Goal: Check status: Check status

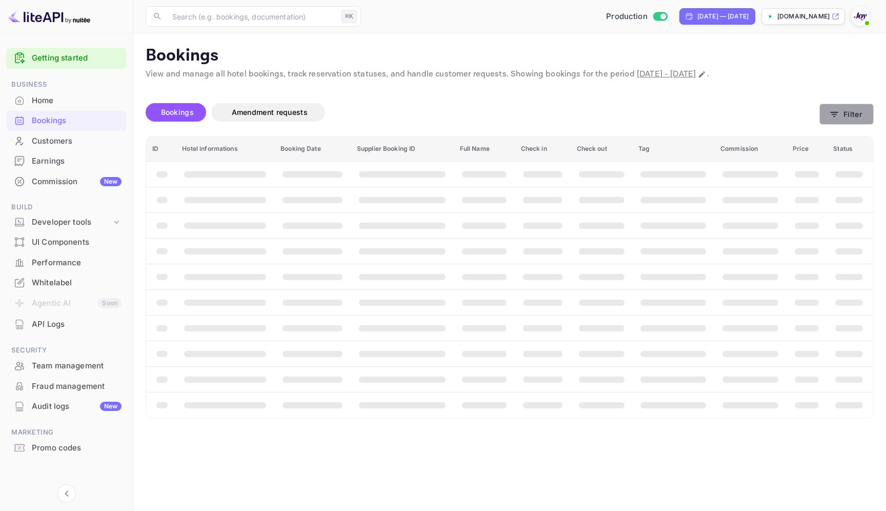
click at [861, 104] on button "Filter" at bounding box center [847, 114] width 54 height 21
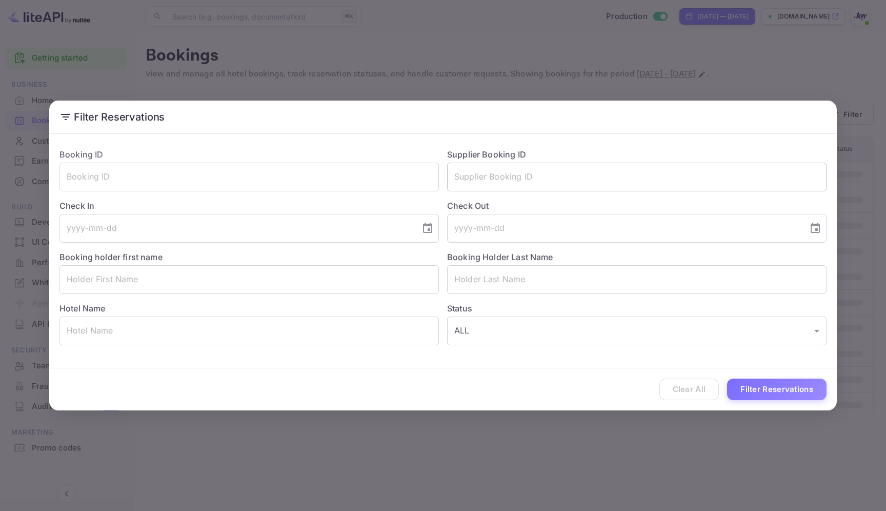
click at [582, 172] on input "text" at bounding box center [637, 177] width 380 height 29
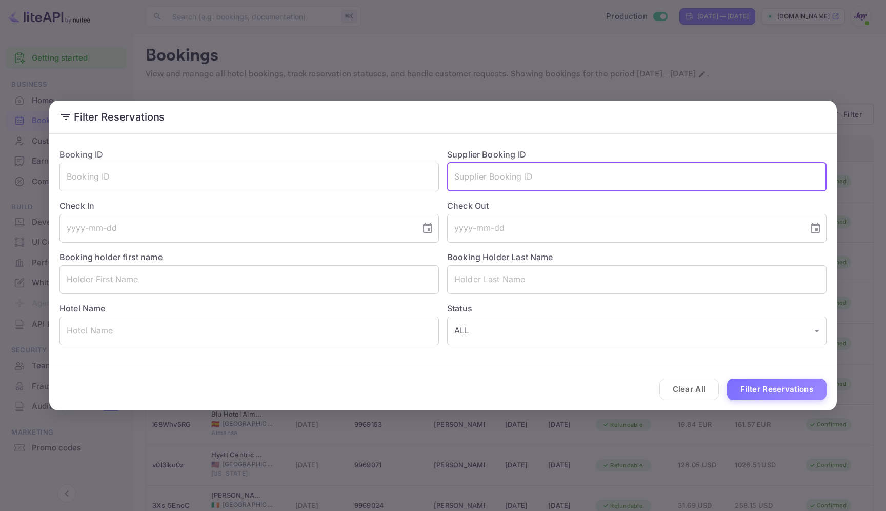
paste input "9969020"
type input "9969020"
click at [759, 398] on button "Filter Reservations" at bounding box center [777, 390] width 100 height 22
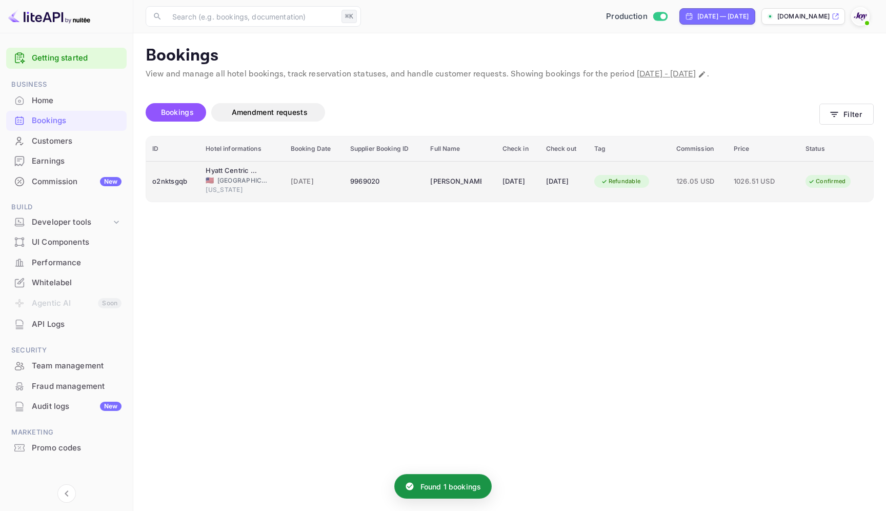
click at [541, 181] on td "[DATE]" at bounding box center [564, 181] width 48 height 41
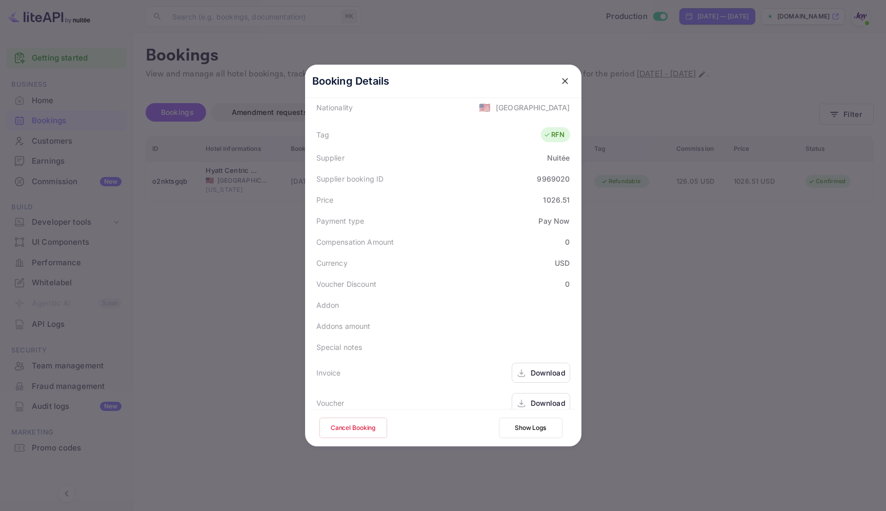
scroll to position [306, 0]
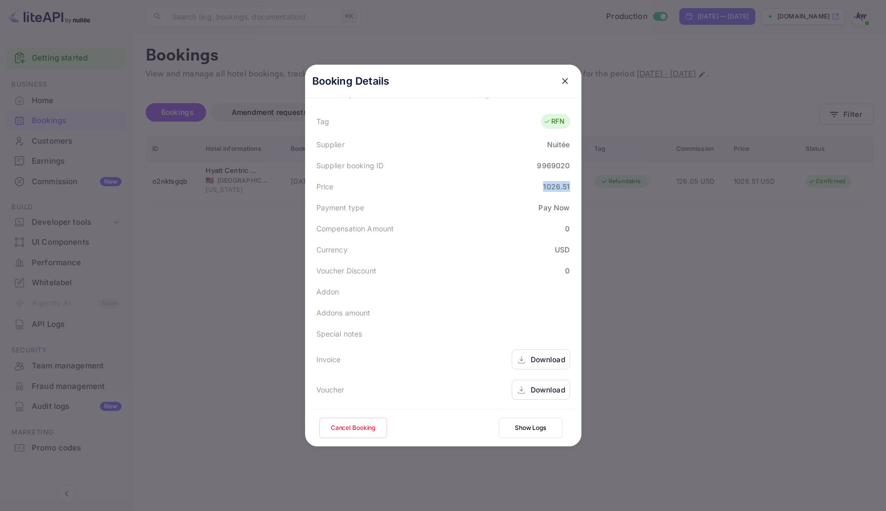
drag, startPoint x: 538, startPoint y: 188, endPoint x: 569, endPoint y: 189, distance: 31.3
click at [569, 189] on div "Price 1026.51" at bounding box center [443, 186] width 264 height 21
copy div "1026.51"
click at [562, 81] on icon "close" at bounding box center [565, 81] width 6 height 6
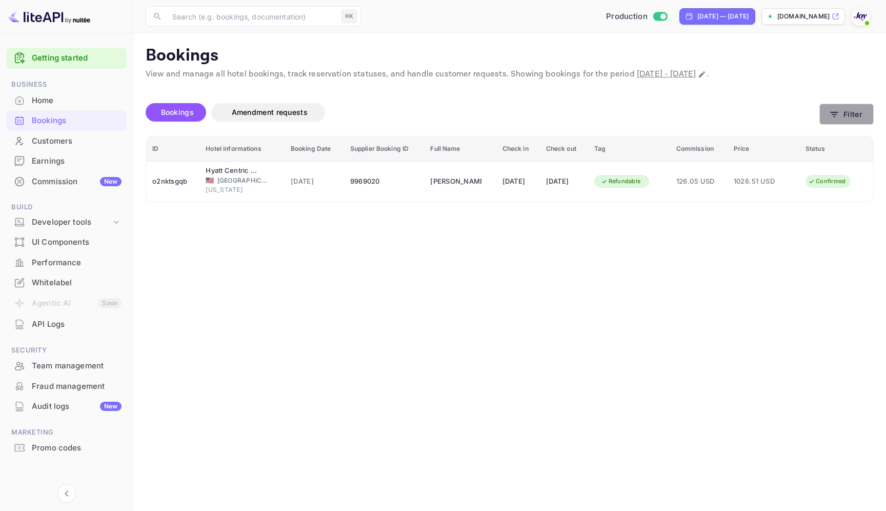
click at [858, 111] on button "Filter" at bounding box center [847, 114] width 54 height 21
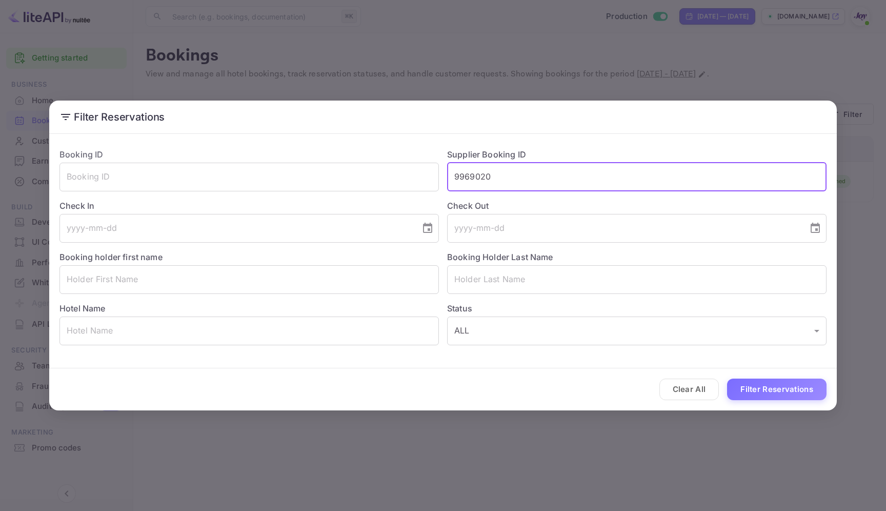
drag, startPoint x: 501, startPoint y: 181, endPoint x: 440, endPoint y: 176, distance: 61.2
click at [440, 176] on div "Supplier Booking ID 9969020 ​" at bounding box center [633, 165] width 388 height 51
paste input "9969071"
type input "9969071"
click at [745, 389] on button "Filter Reservations" at bounding box center [777, 390] width 100 height 22
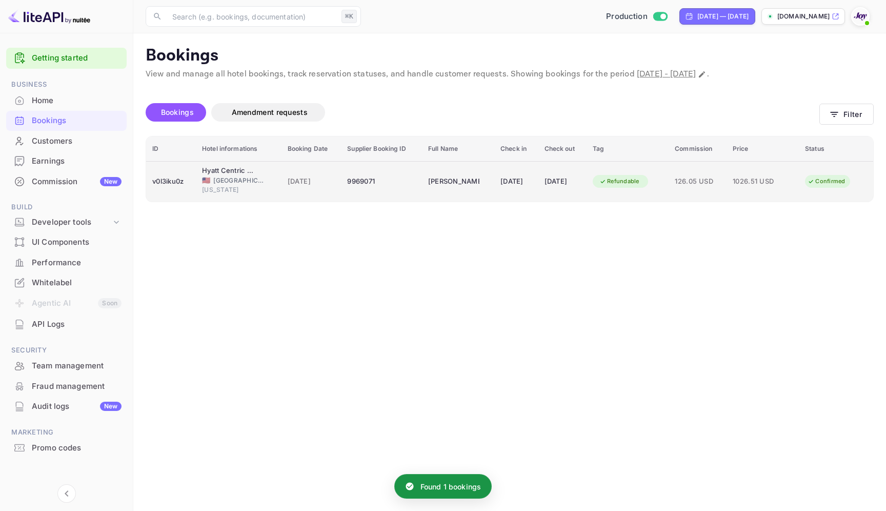
click at [764, 187] on div "1026.51 USD" at bounding box center [758, 181] width 51 height 16
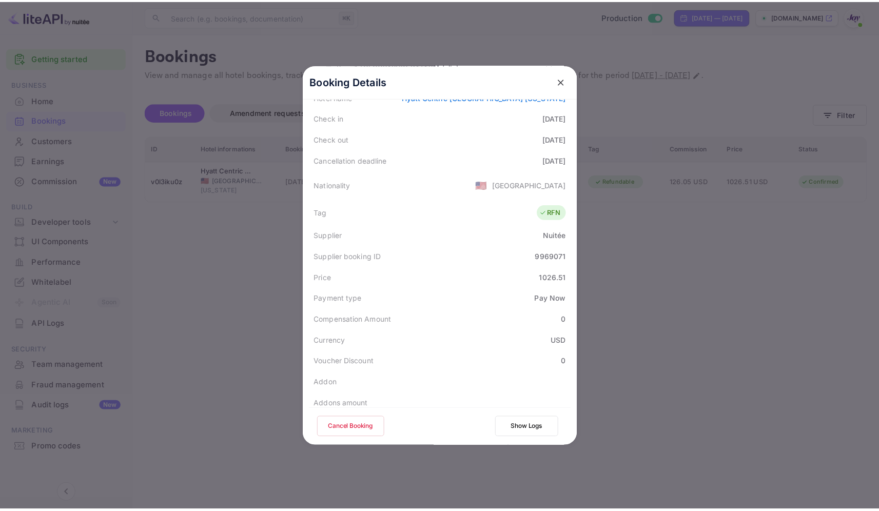
scroll to position [216, 0]
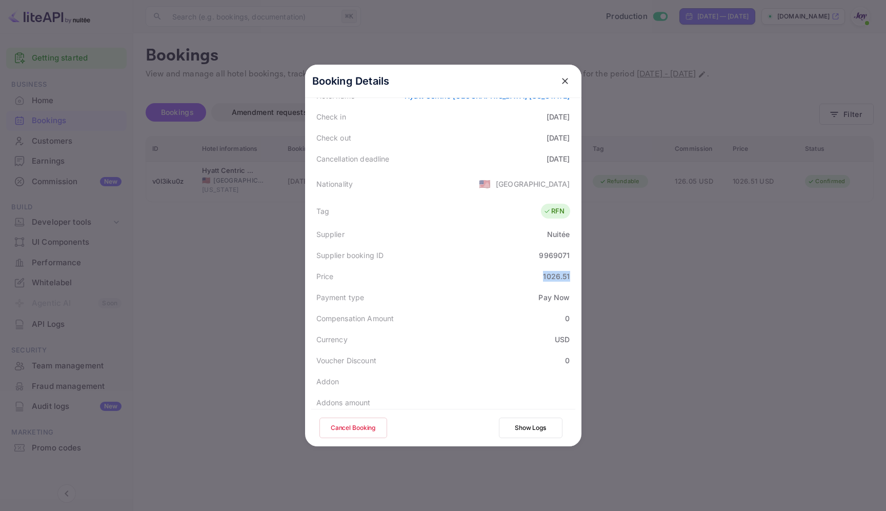
drag, startPoint x: 534, startPoint y: 280, endPoint x: 580, endPoint y: 280, distance: 46.2
click at [580, 280] on div "Booking Details Summary Timeline Message log Status CONFIRMED Booking ID v0l3ik…" at bounding box center [443, 256] width 276 height 382
copy div "1026.51"
click at [560, 85] on icon "close" at bounding box center [565, 81] width 10 height 10
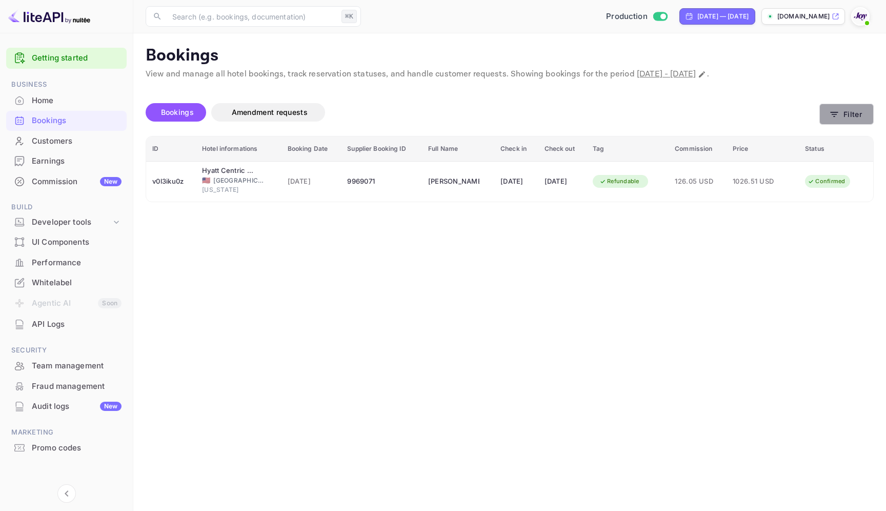
click at [846, 122] on button "Filter" at bounding box center [847, 114] width 54 height 21
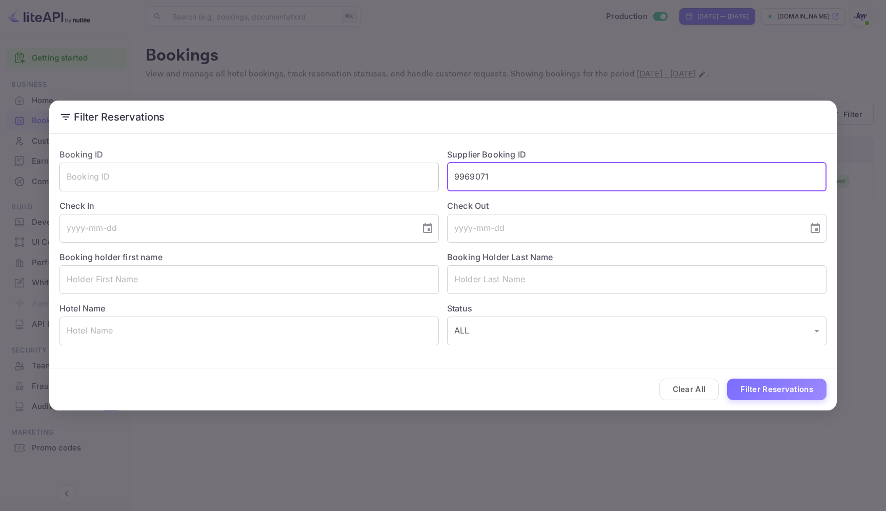
drag, startPoint x: 509, startPoint y: 185, endPoint x: 428, endPoint y: 181, distance: 81.2
click at [428, 181] on div "Booking ID ​ Supplier Booking ID 9969071 ​ Check In ​ Check Out ​ Booking holde…" at bounding box center [439, 242] width 776 height 205
paste input "9972491"
type input "9972491"
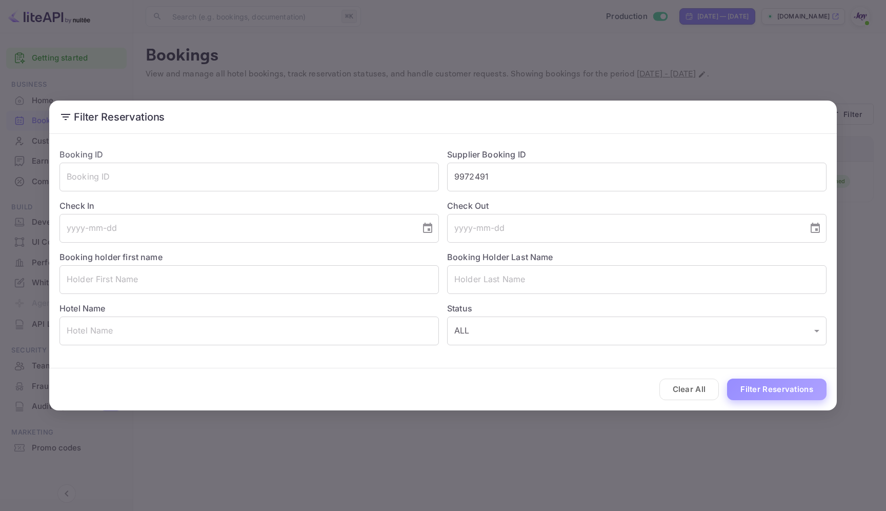
click at [791, 391] on button "Filter Reservations" at bounding box center [777, 390] width 100 height 22
click at [677, 388] on button "Clear All" at bounding box center [690, 390] width 60 height 22
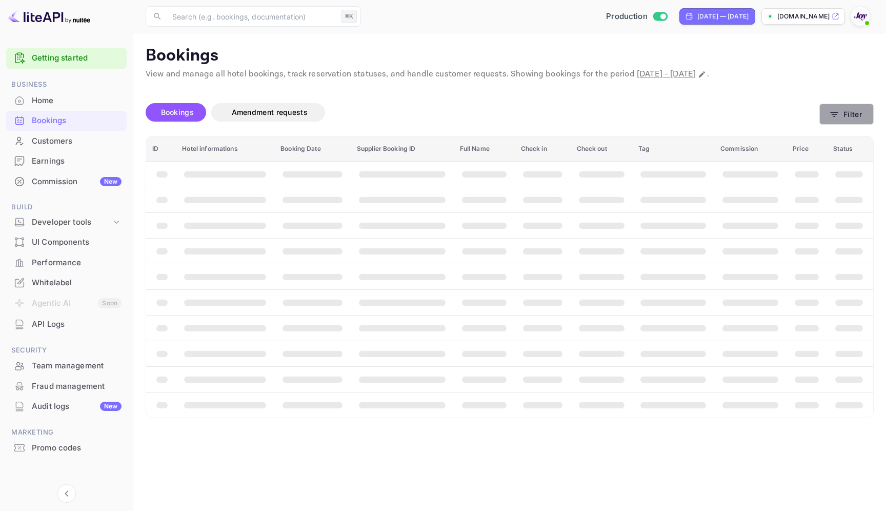
click at [856, 114] on button "Filter" at bounding box center [847, 114] width 54 height 21
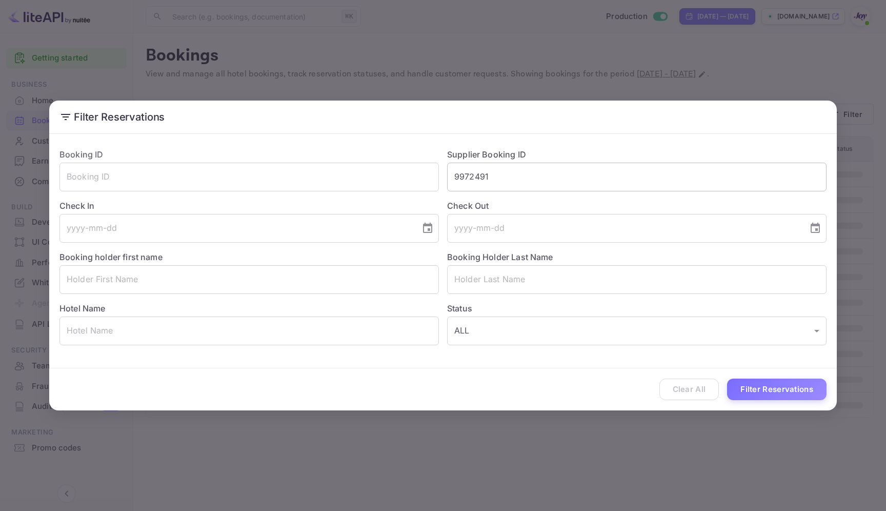
click at [541, 182] on input "9972491" at bounding box center [637, 177] width 380 height 29
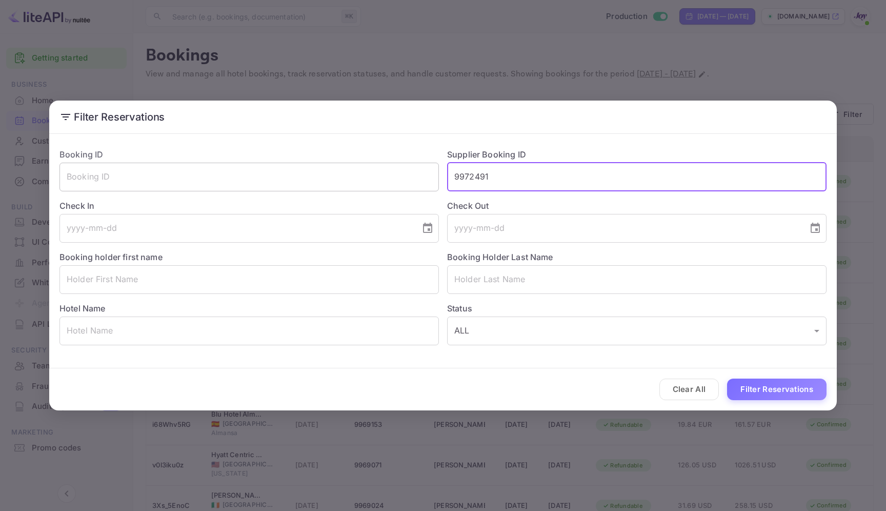
drag, startPoint x: 541, startPoint y: 182, endPoint x: 426, endPoint y: 176, distance: 115.1
click at [426, 176] on div "Booking ID ​ Supplier Booking ID 9972491 ​ Check In ​ Check Out ​ Booking holde…" at bounding box center [439, 242] width 776 height 205
paste input "9972491"
type input "9972491"
click at [773, 389] on button "Filter Reservations" at bounding box center [777, 390] width 100 height 22
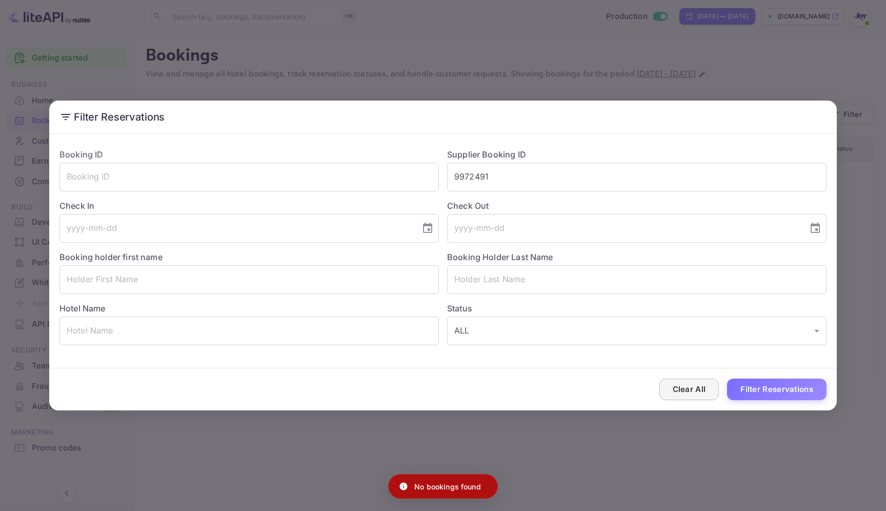
click at [693, 385] on button "Clear All" at bounding box center [690, 390] width 60 height 22
